Goal: Check status: Check status

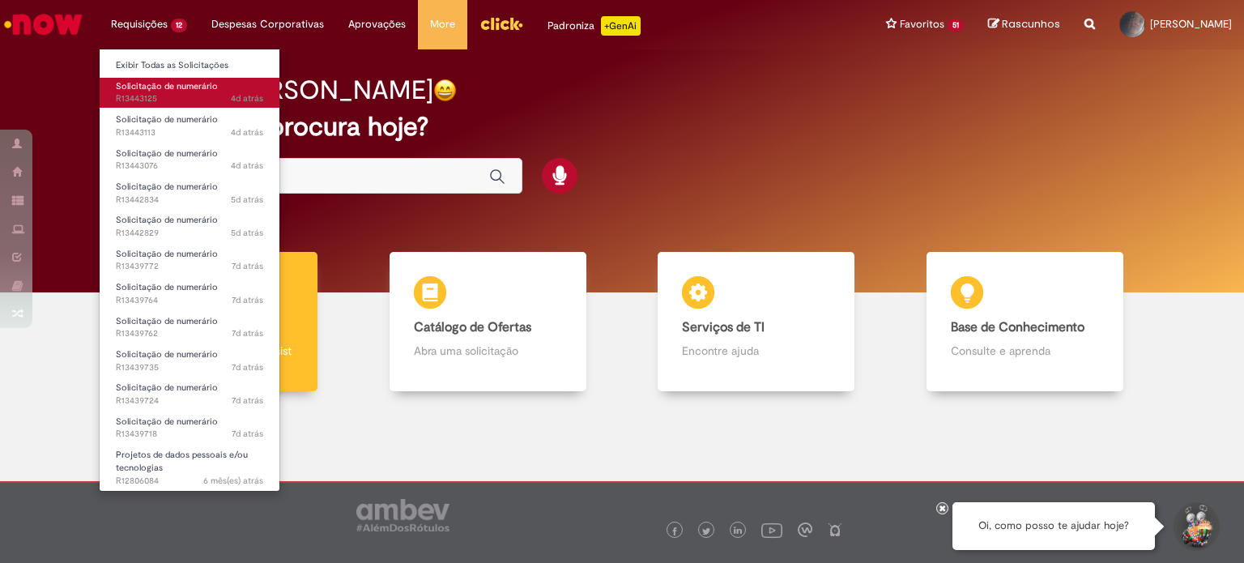
click at [164, 84] on span "Solicitação de numerário" at bounding box center [167, 86] width 102 height 12
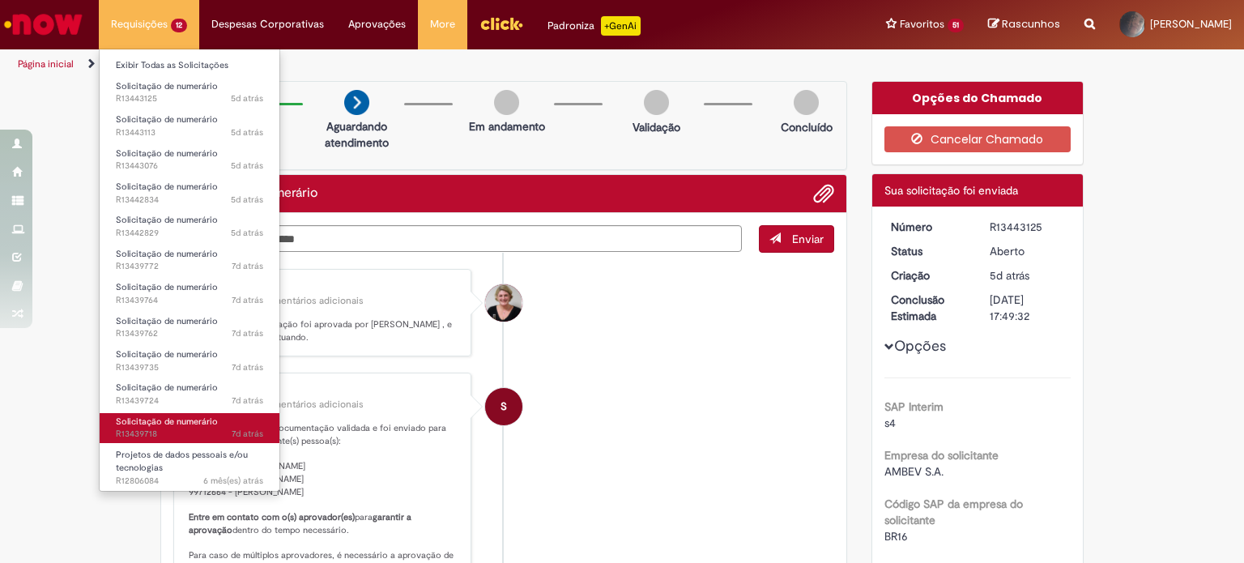
click at [185, 428] on span "7d atrás 7 dias atrás R13439718" at bounding box center [189, 433] width 147 height 13
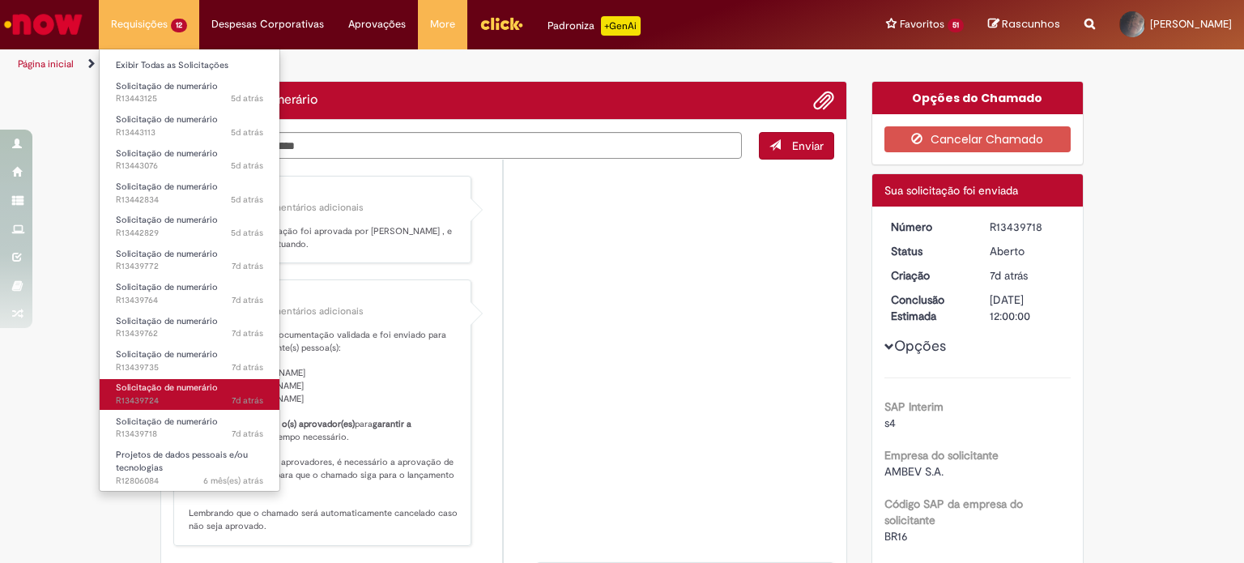
click at [208, 398] on span "7d atrás 7 dias atrás R13439724" at bounding box center [189, 400] width 147 height 13
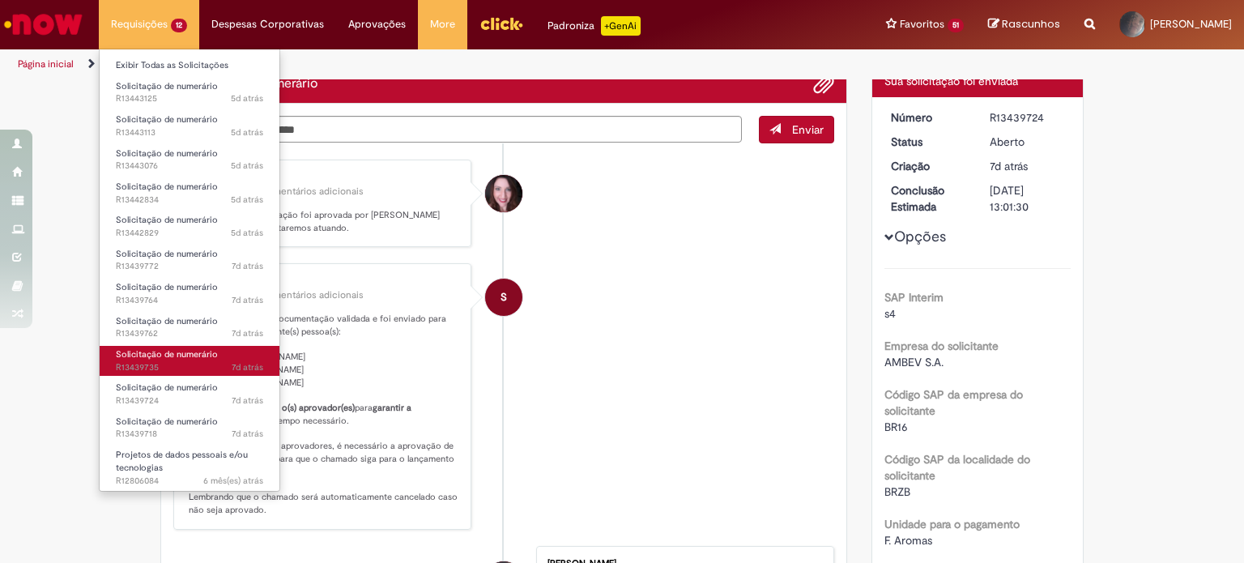
scroll to position [243, 0]
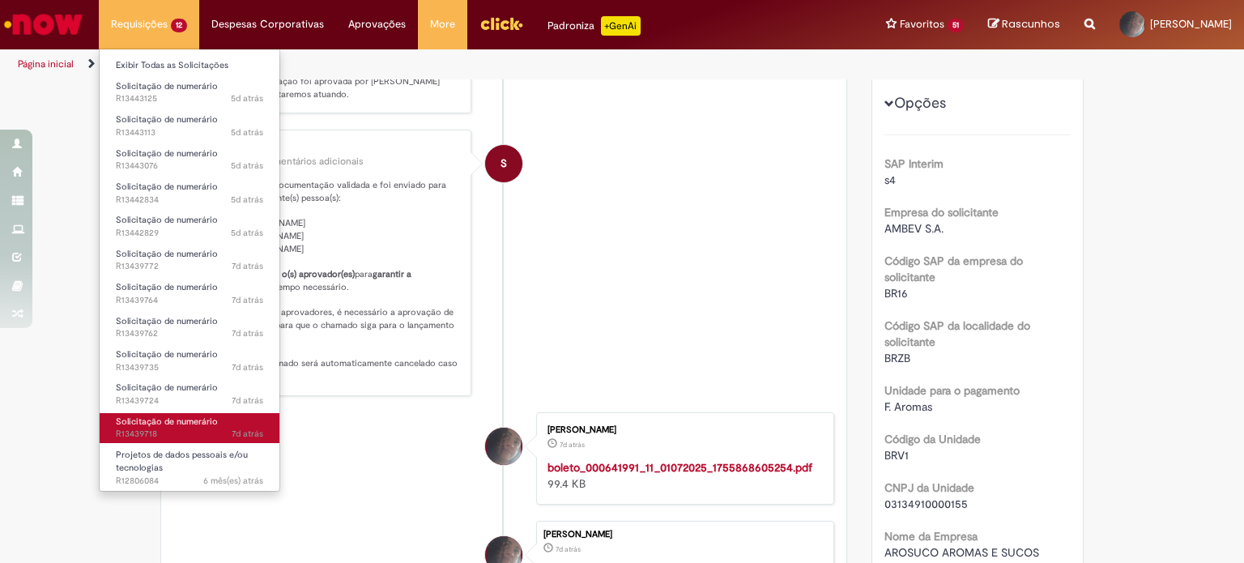
click at [178, 427] on span "7d atrás 7 dias atrás R13439718" at bounding box center [189, 433] width 147 height 13
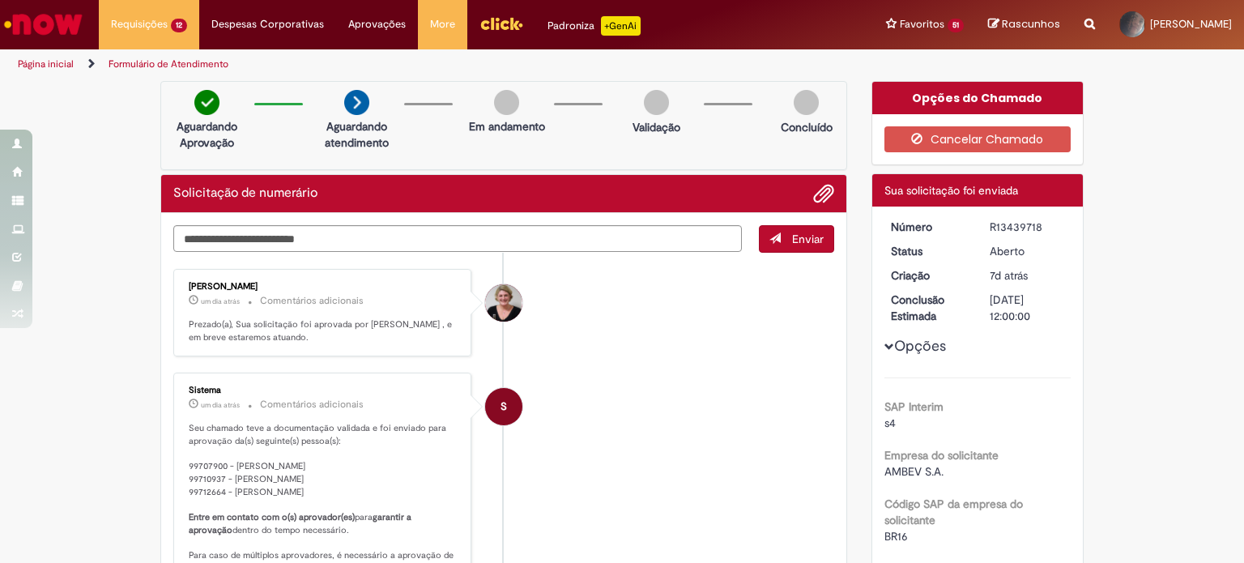
click at [315, 336] on p "Prezado(a), Sua solicitação foi aprovada por [PERSON_NAME] , e em breve estarem…" at bounding box center [324, 330] width 270 height 25
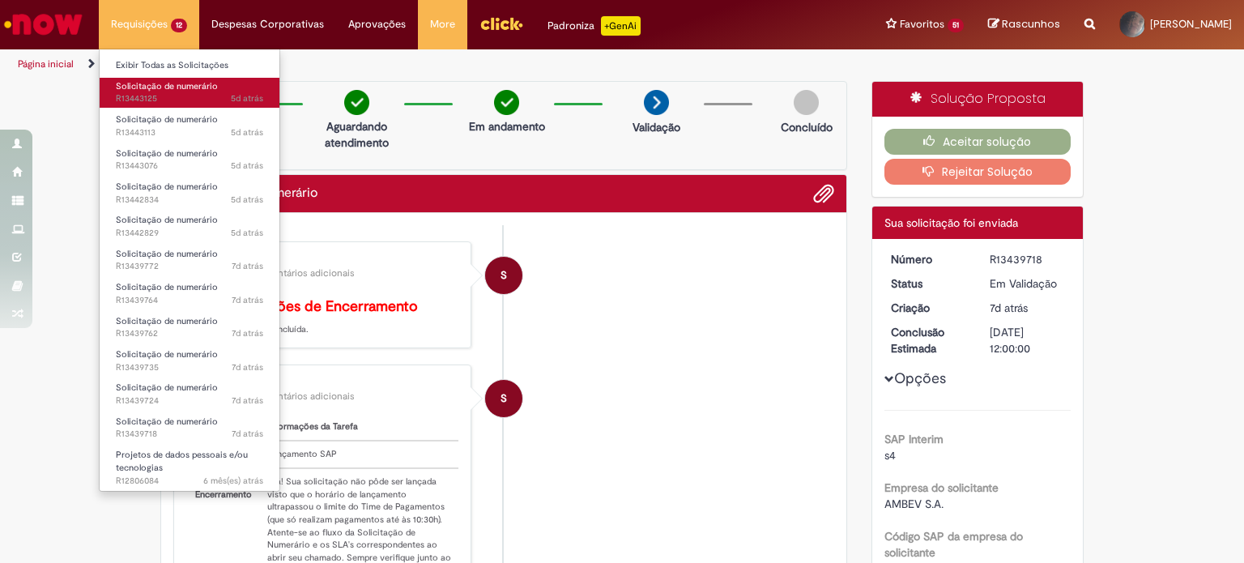
click at [162, 91] on span "Solicitação de numerário" at bounding box center [167, 86] width 102 height 12
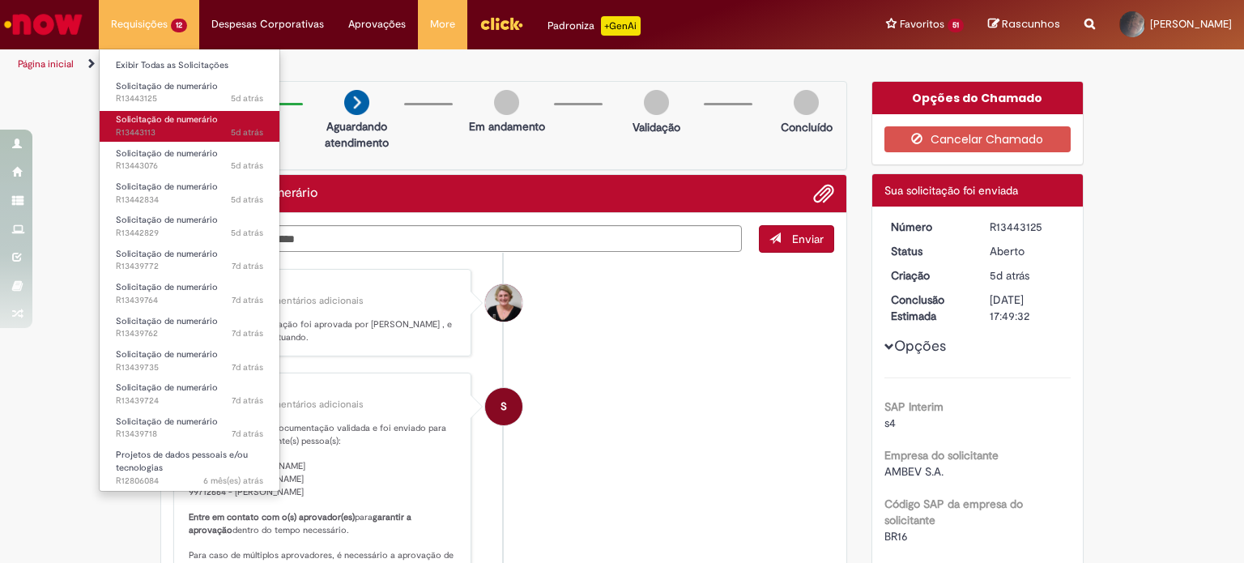
click at [180, 129] on span "5d atrás 5 dias atrás R13443113" at bounding box center [189, 132] width 147 height 13
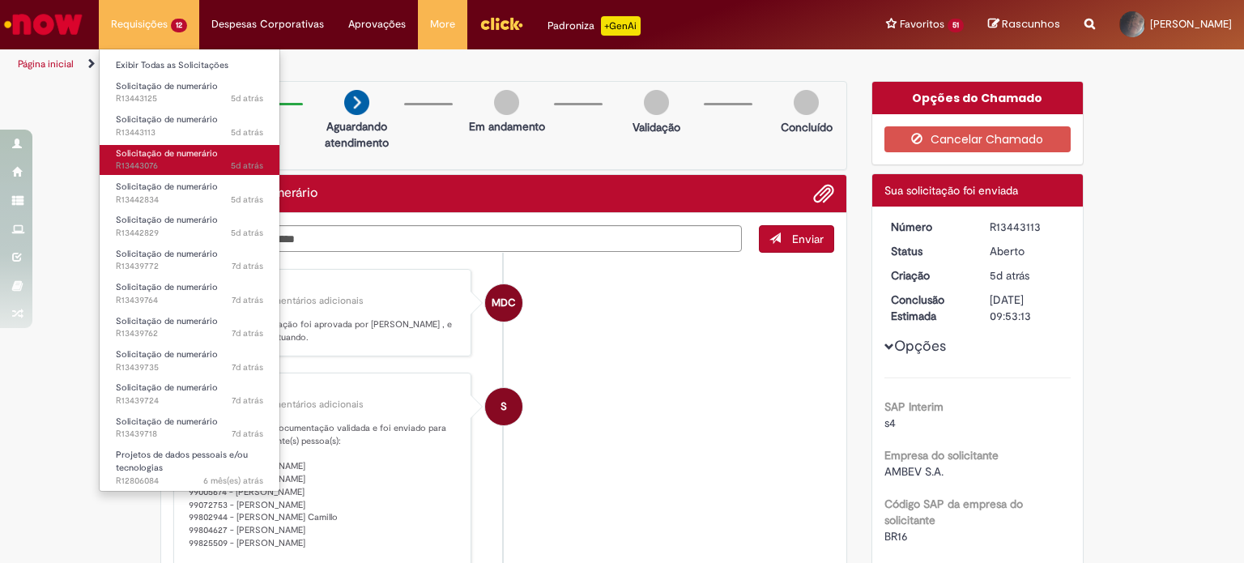
click at [167, 155] on span "Solicitação de numerário" at bounding box center [167, 153] width 102 height 12
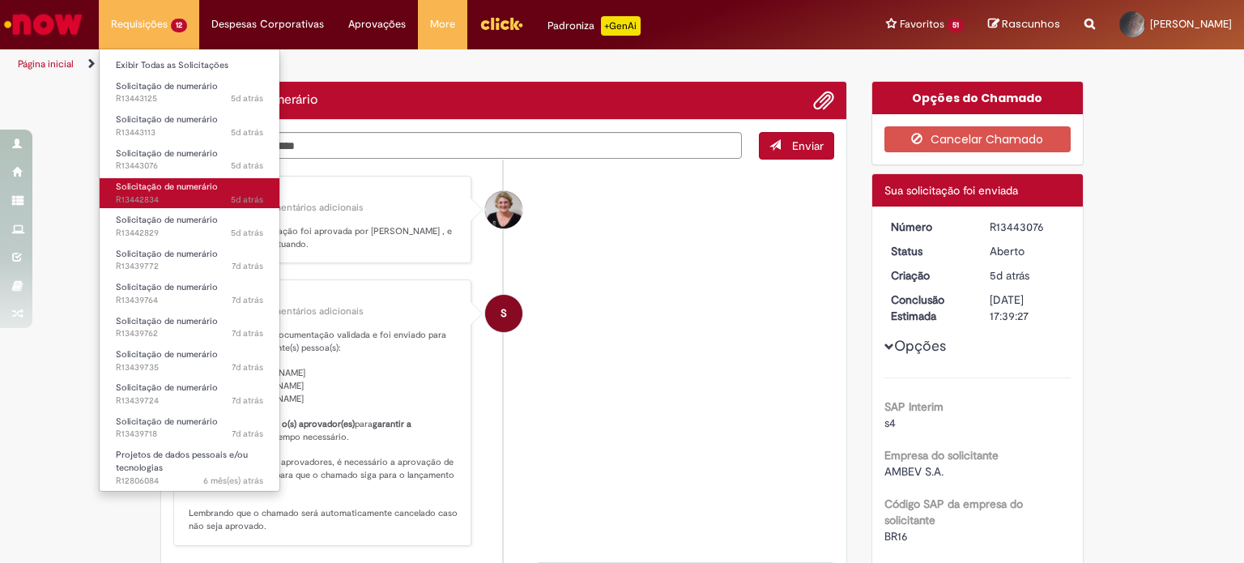
click at [171, 194] on span "5d atrás 5 dias atrás R13442834" at bounding box center [189, 200] width 147 height 13
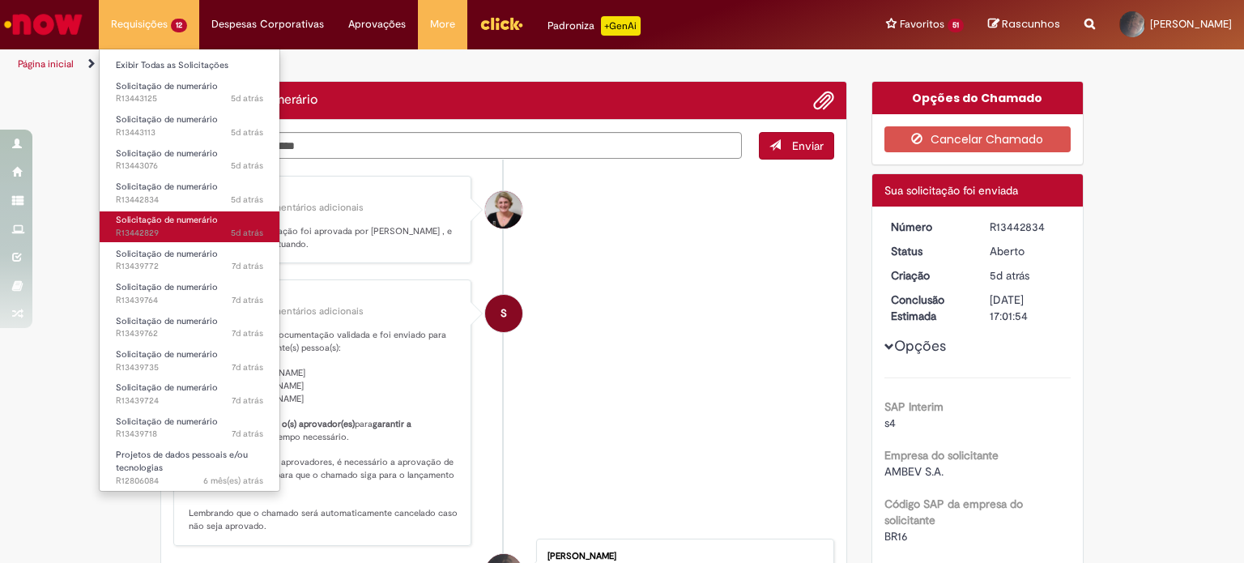
click at [168, 219] on span "Solicitação de numerário" at bounding box center [167, 220] width 102 height 12
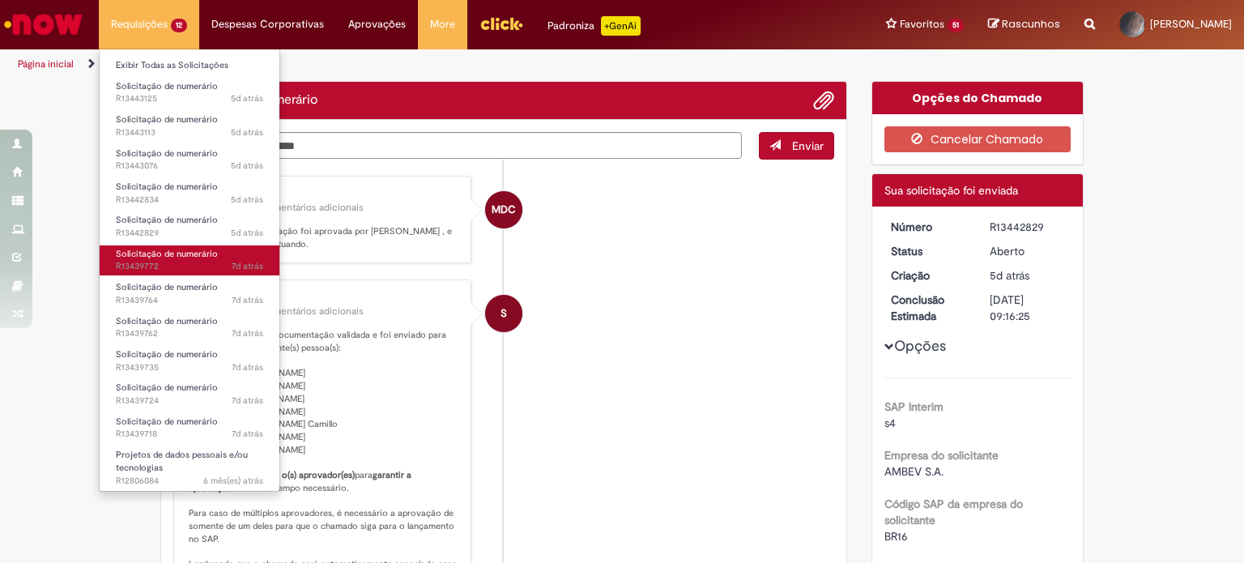
click at [185, 260] on span "7d atrás 7 dias atrás R13439772" at bounding box center [189, 266] width 147 height 13
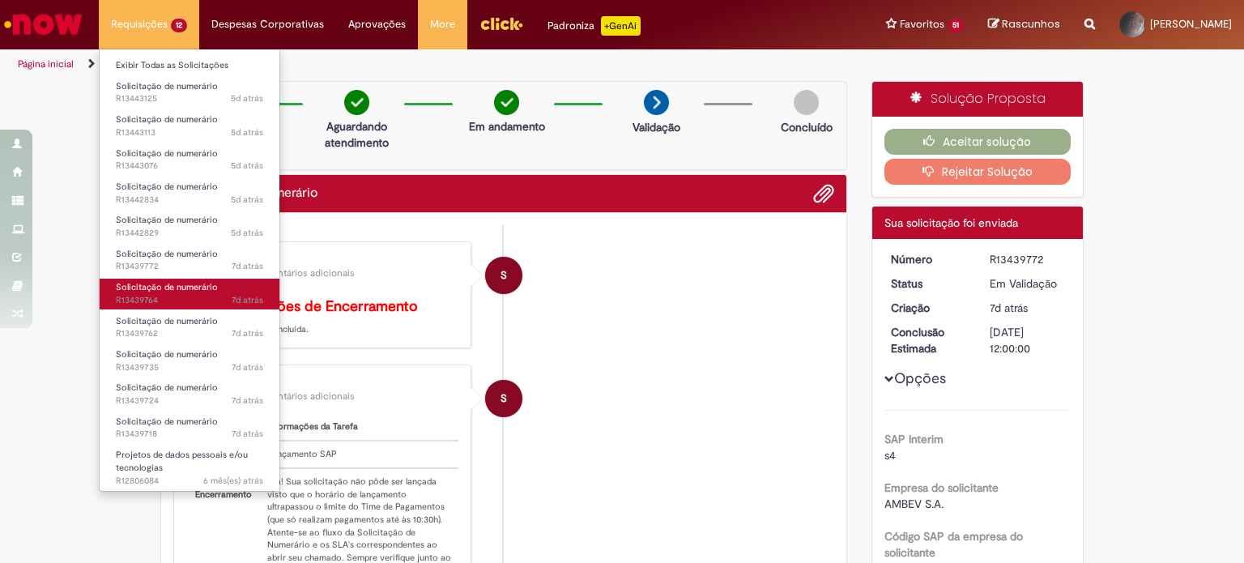
click at [175, 288] on span "Solicitação de numerário" at bounding box center [167, 287] width 102 height 12
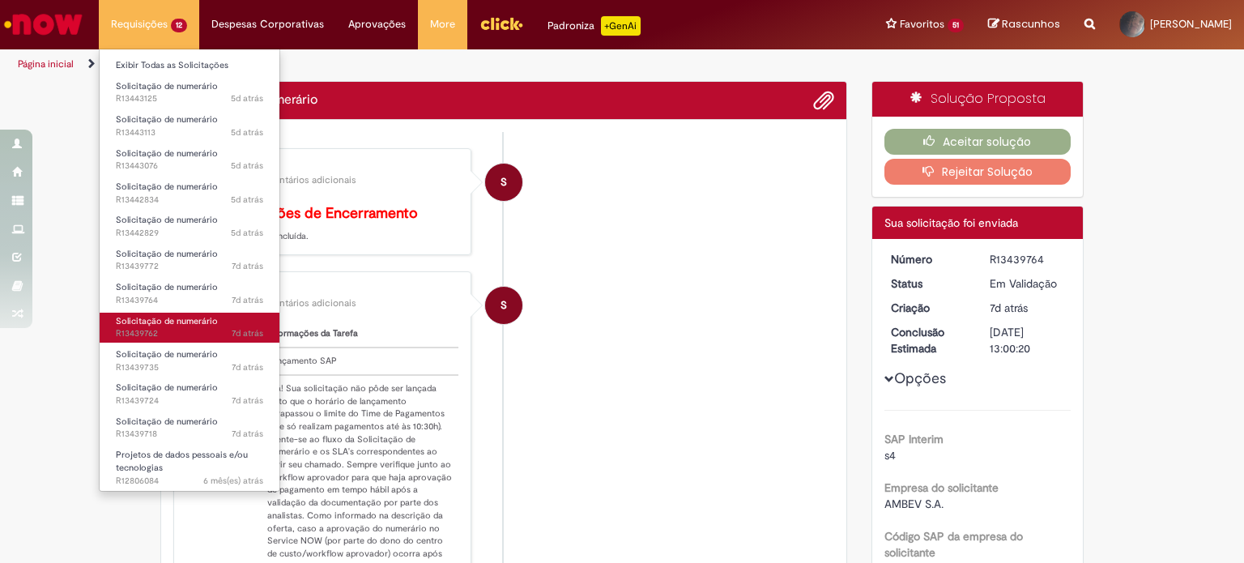
click at [190, 321] on span "Solicitação de numerário" at bounding box center [167, 321] width 102 height 12
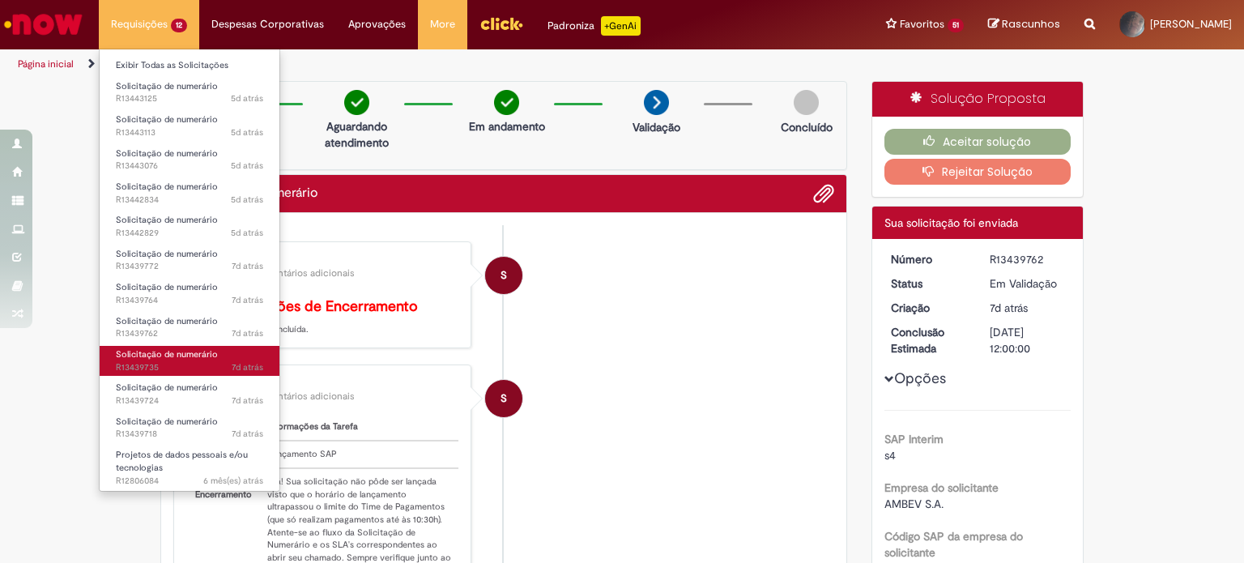
click at [202, 354] on span "Solicitação de numerário" at bounding box center [167, 354] width 102 height 12
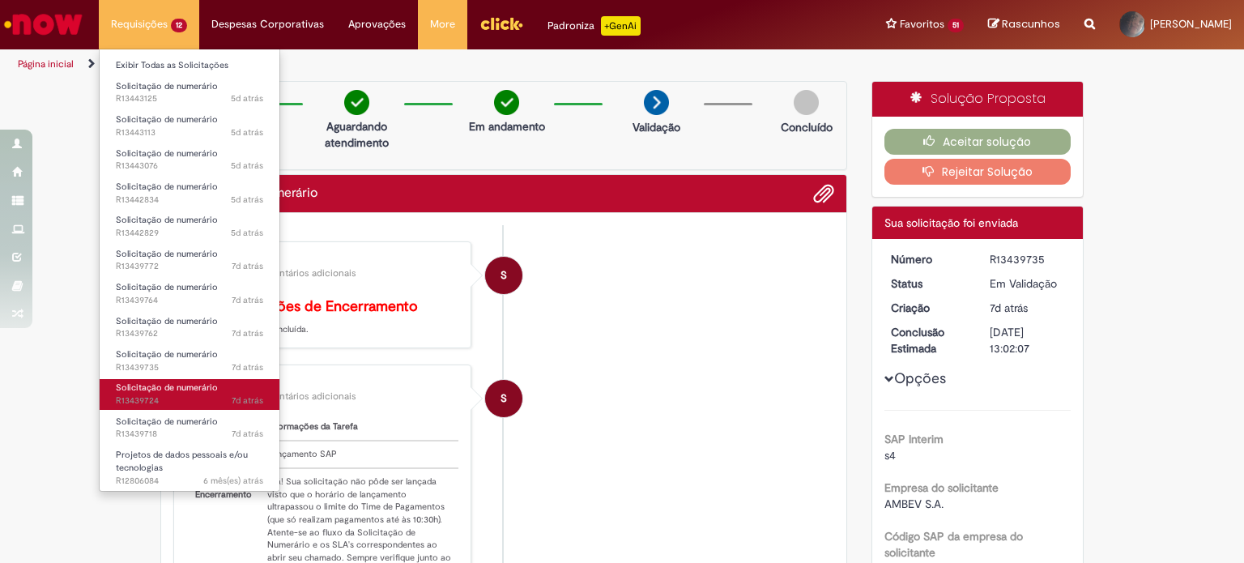
click at [194, 393] on link "Solicitação de numerário 7d atrás 7 dias atrás R13439724" at bounding box center [190, 394] width 180 height 30
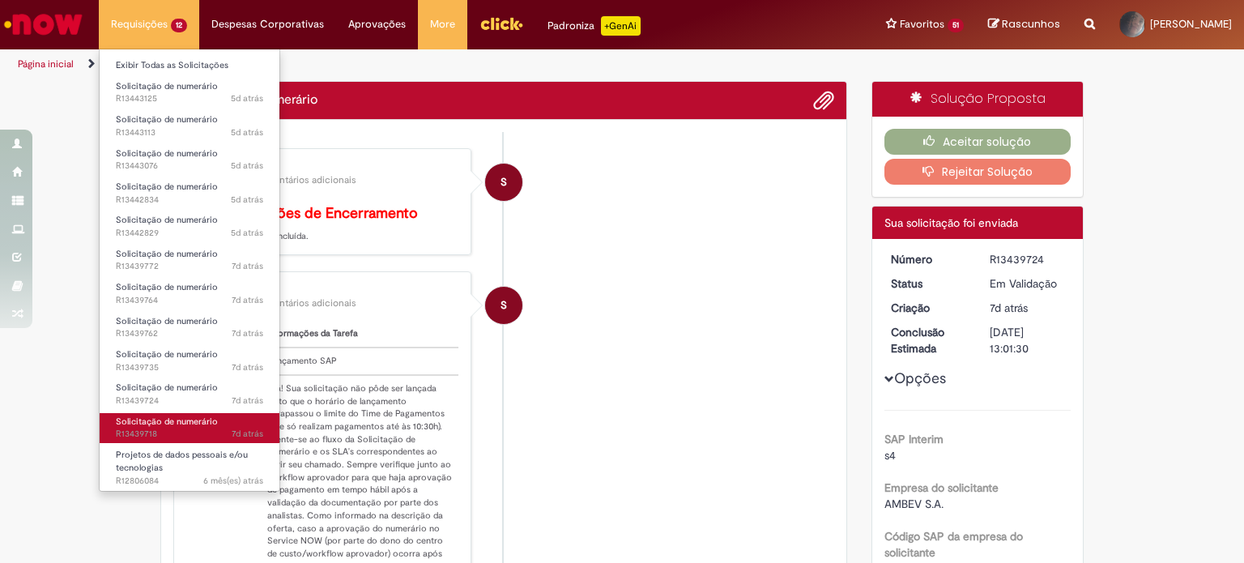
click at [184, 428] on span "7d atrás 7 dias atrás R13439718" at bounding box center [189, 433] width 147 height 13
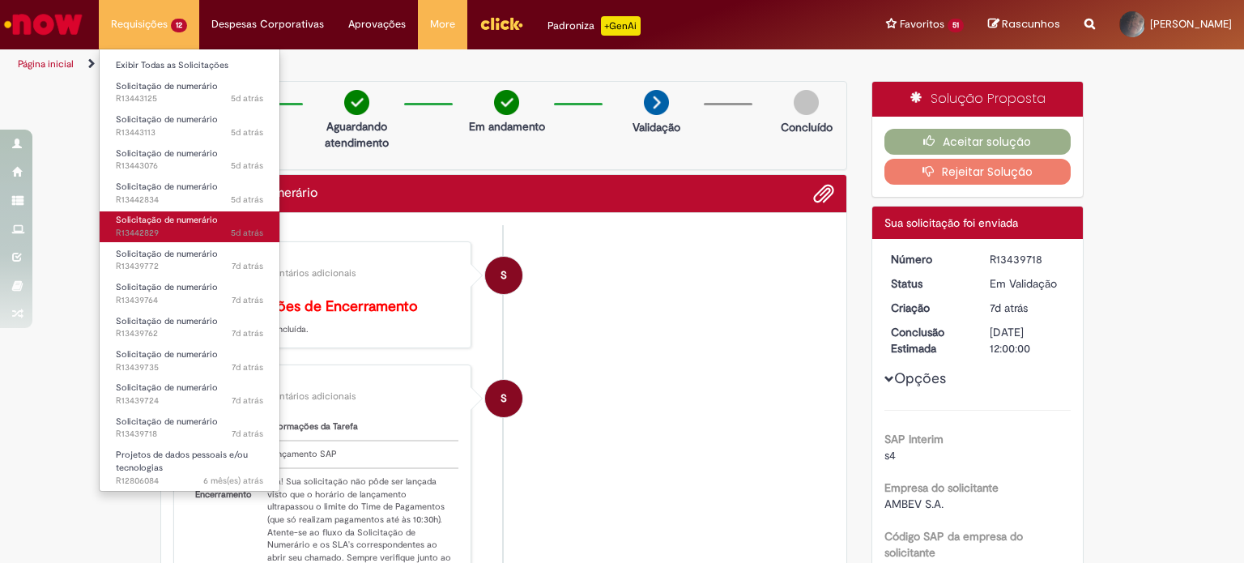
click at [218, 233] on span "5d atrás 5 dias atrás R13442829" at bounding box center [189, 233] width 147 height 13
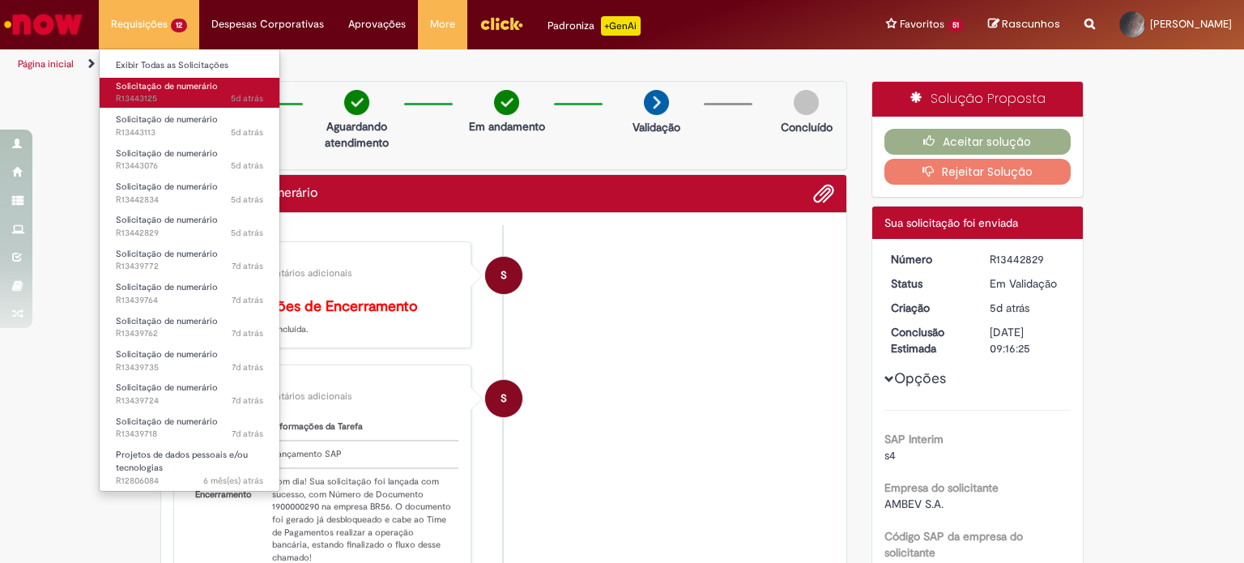
click at [162, 92] on link "Solicitação de numerário 5d atrás 5 dias atrás R13443125" at bounding box center [190, 93] width 180 height 30
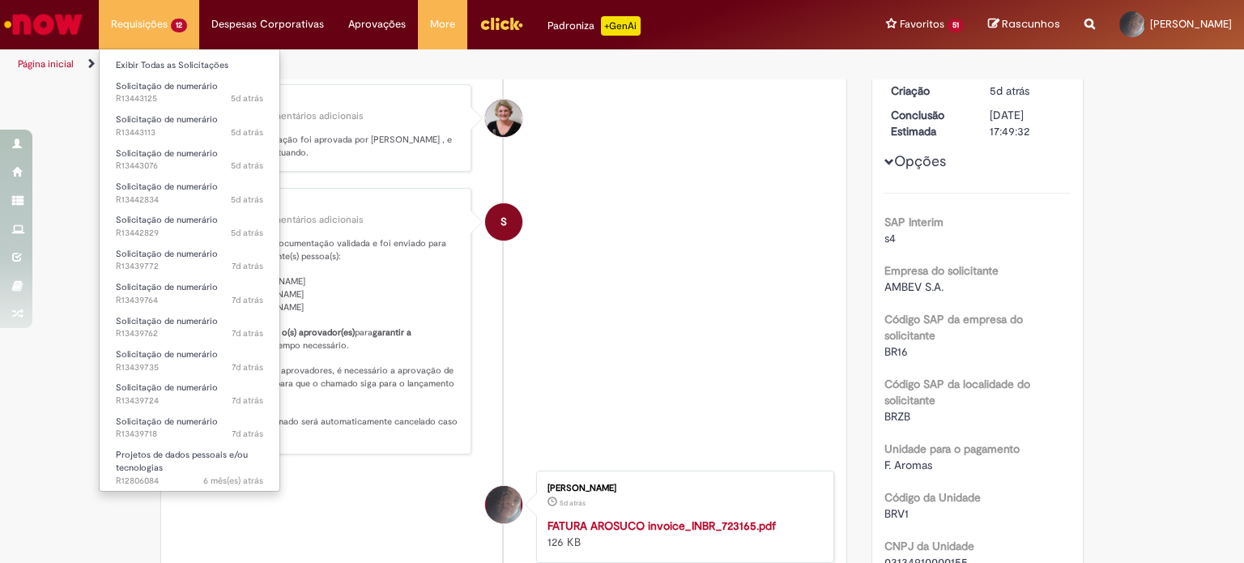
scroll to position [405, 0]
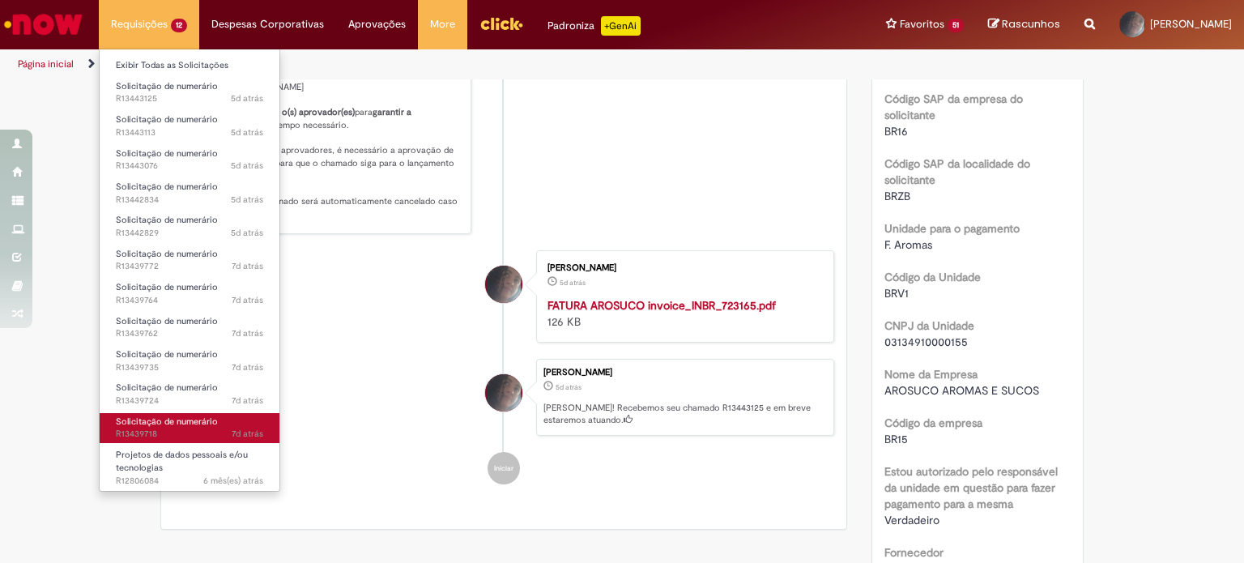
click at [196, 427] on span "7d atrás 7 dias atrás R13439718" at bounding box center [189, 433] width 147 height 13
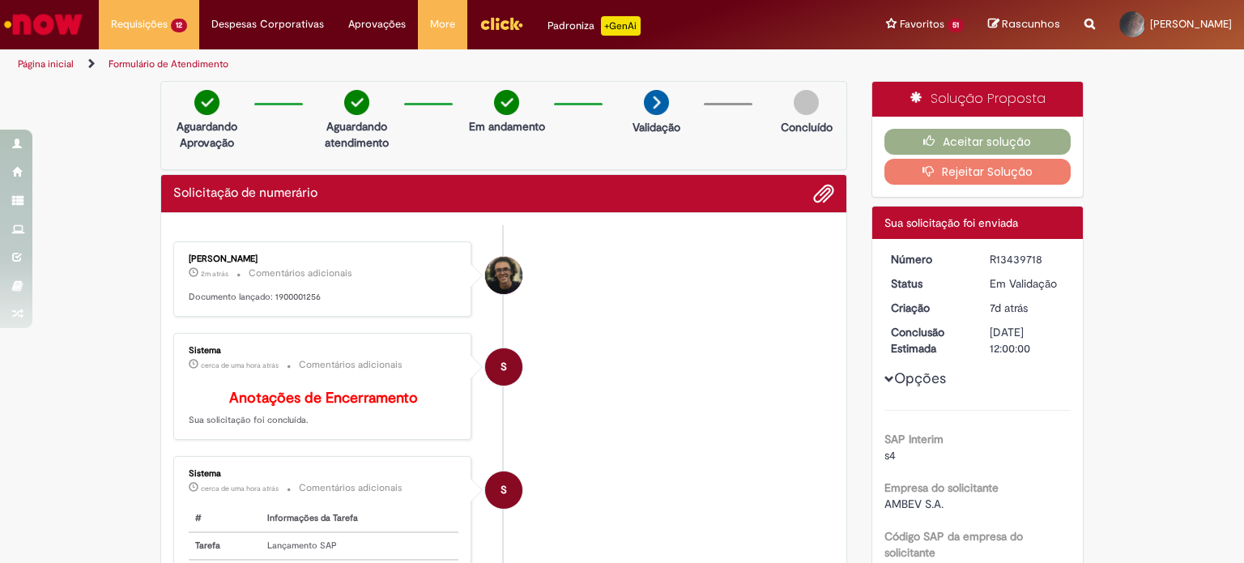
click at [297, 294] on p "Documento lançado: 1900001256" at bounding box center [324, 297] width 270 height 13
copy p "1900001256"
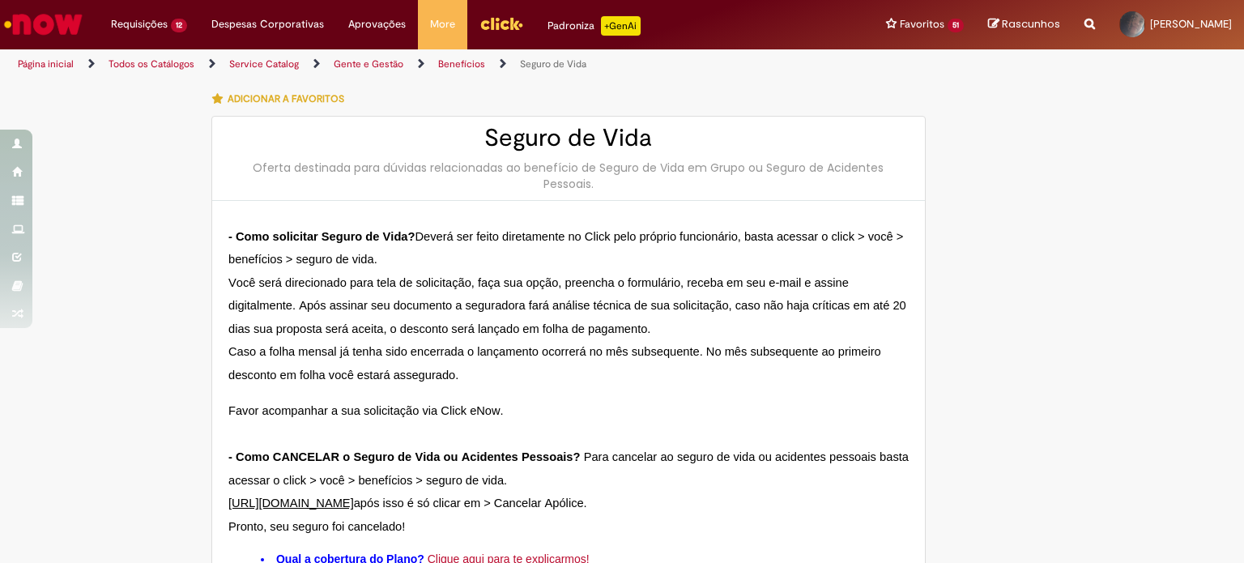
type input "********"
type input "**********"
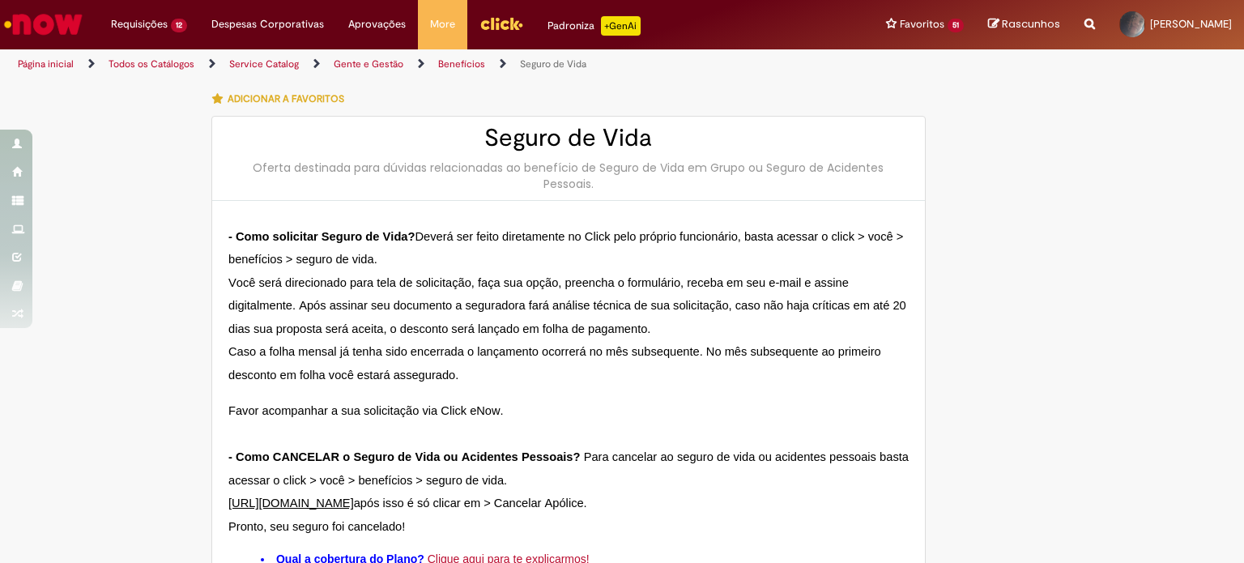
type input "****"
type input "**********"
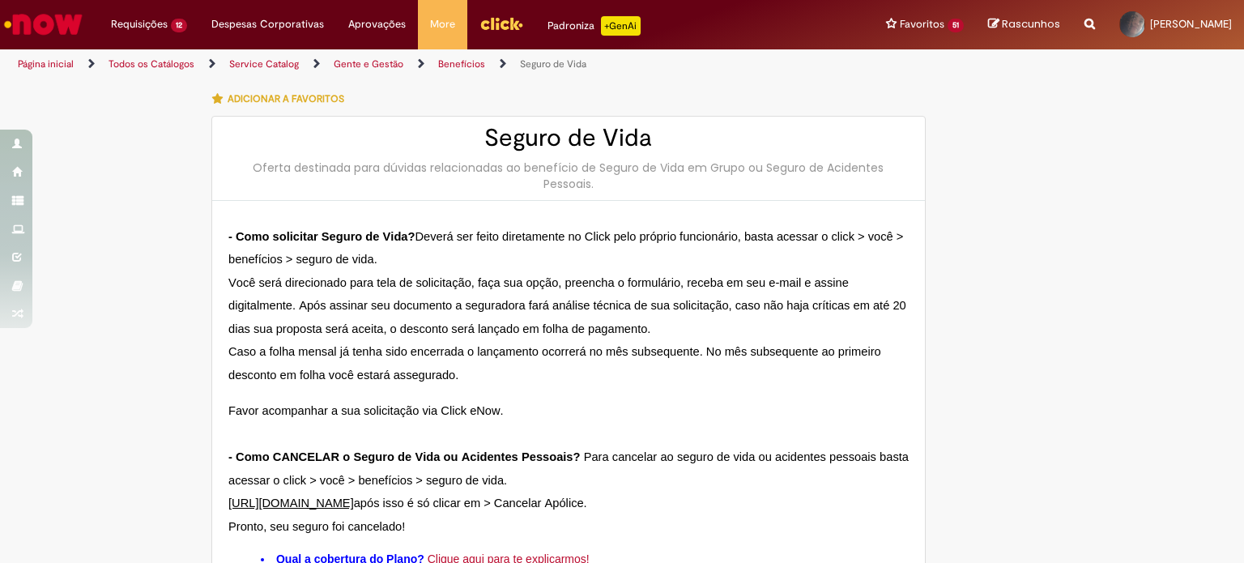
type input "**********"
drag, startPoint x: 485, startPoint y: 301, endPoint x: 609, endPoint y: 272, distance: 127.3
click at [486, 301] on span "Você será direcionado para tela de solicitação, faça sua opção, preencha o form…" at bounding box center [568, 305] width 681 height 59
